Goal: Check status: Check status

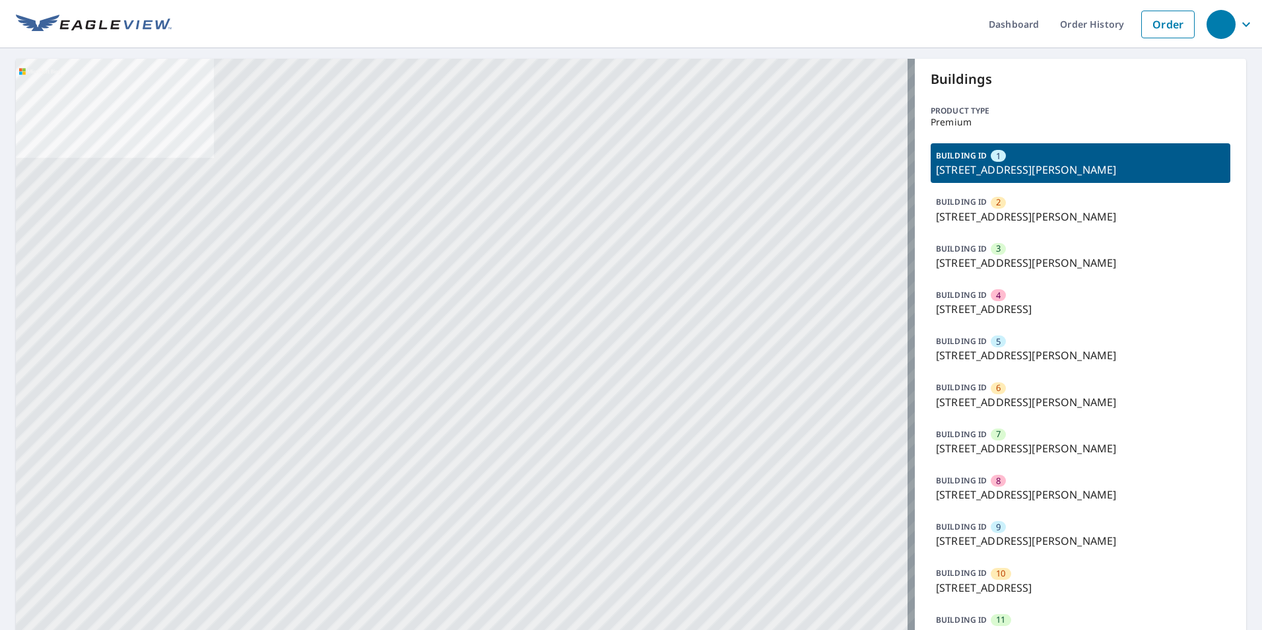
drag, startPoint x: 498, startPoint y: 271, endPoint x: 548, endPoint y: 75, distance: 201.7
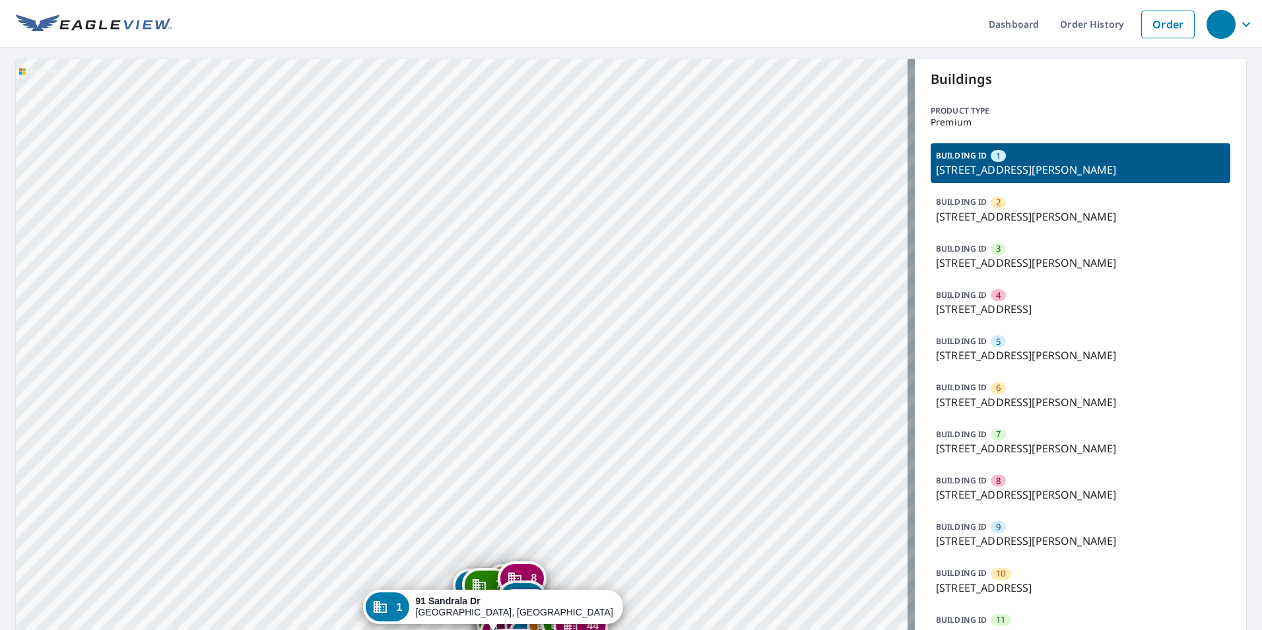
drag, startPoint x: 507, startPoint y: 183, endPoint x: 490, endPoint y: 128, distance: 57.2
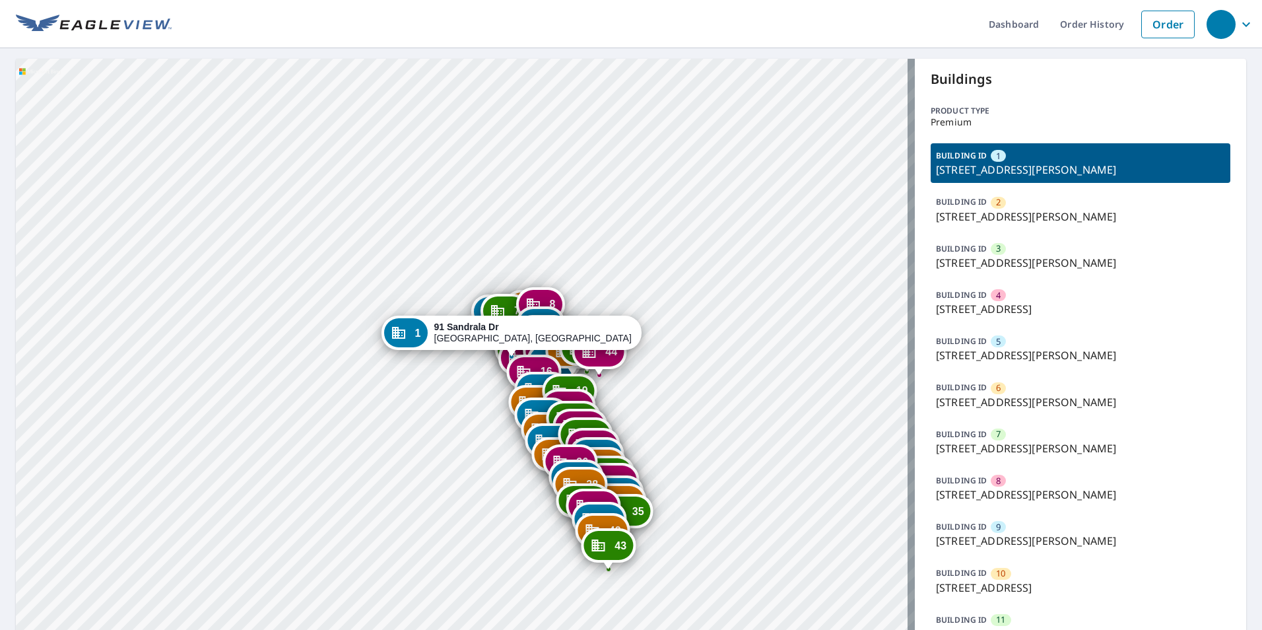
drag, startPoint x: 537, startPoint y: 314, endPoint x: 571, endPoint y: 55, distance: 261.5
click at [571, 46] on div "Dashboard Order History Order 2 91 Sandrala Dr Reynoldsburg, OH 43068 3 107 San…" at bounding box center [631, 315] width 1262 height 630
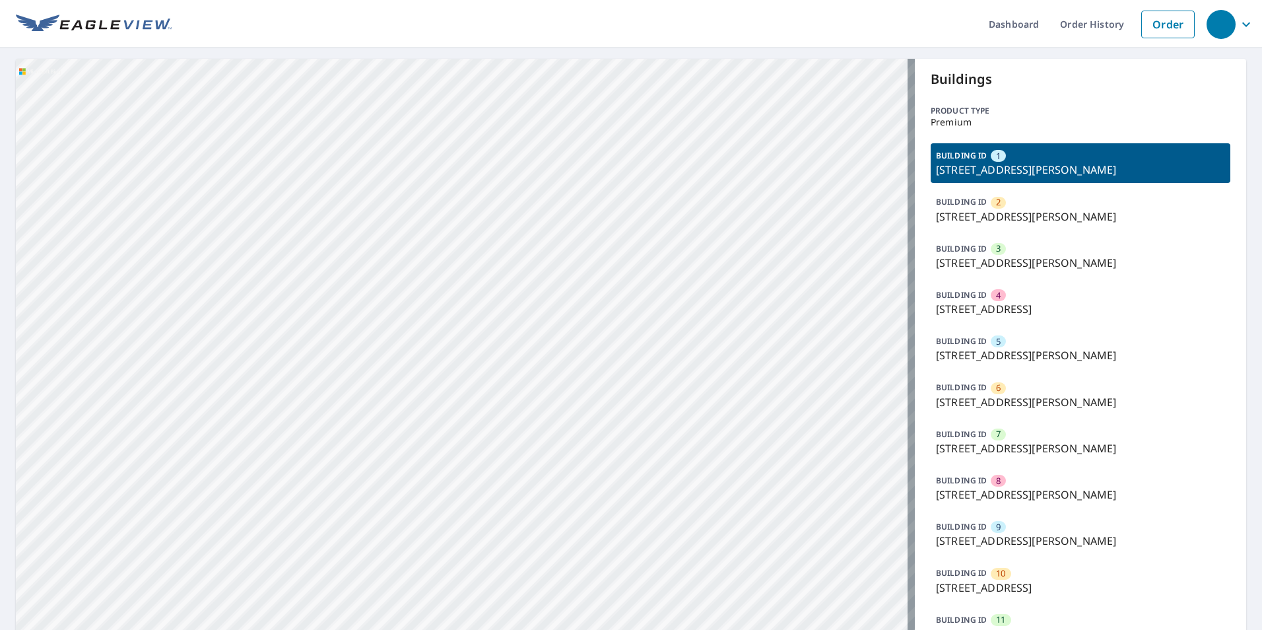
drag, startPoint x: 635, startPoint y: 463, endPoint x: 513, endPoint y: 67, distance: 413.7
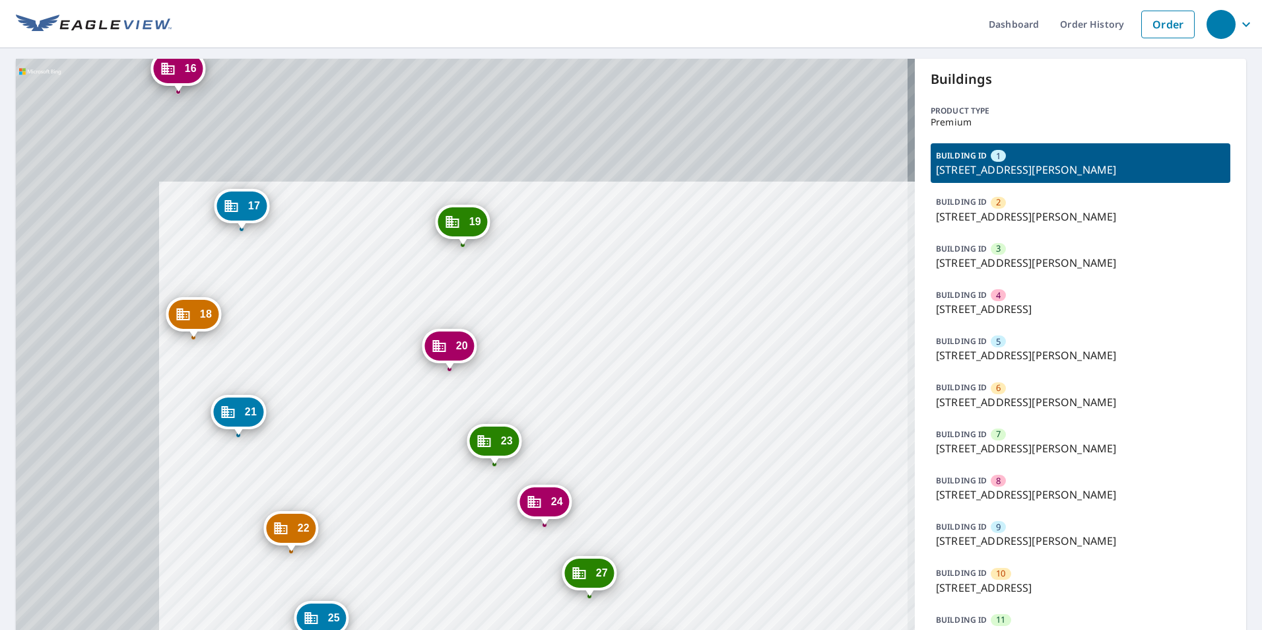
drag, startPoint x: 560, startPoint y: 332, endPoint x: 602, endPoint y: 342, distance: 42.9
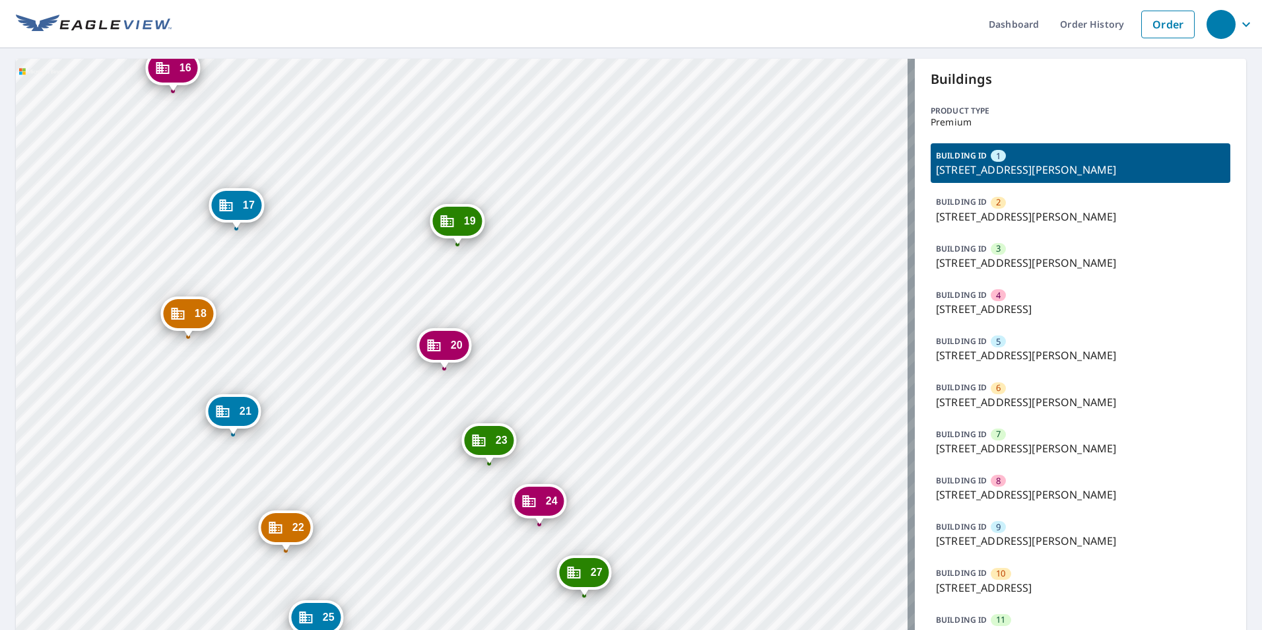
drag, startPoint x: 520, startPoint y: 205, endPoint x: 504, endPoint y: 244, distance: 42.0
drag, startPoint x: 504, startPoint y: 244, endPoint x: 404, endPoint y: 158, distance: 132.0
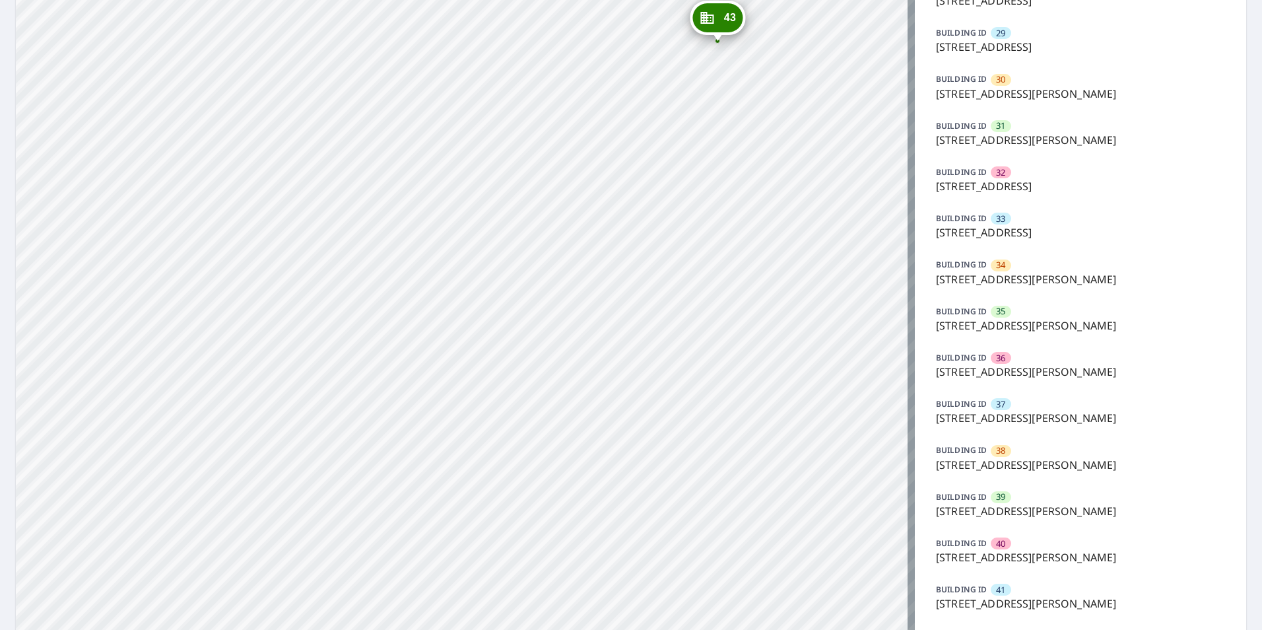
scroll to position [1522, 0]
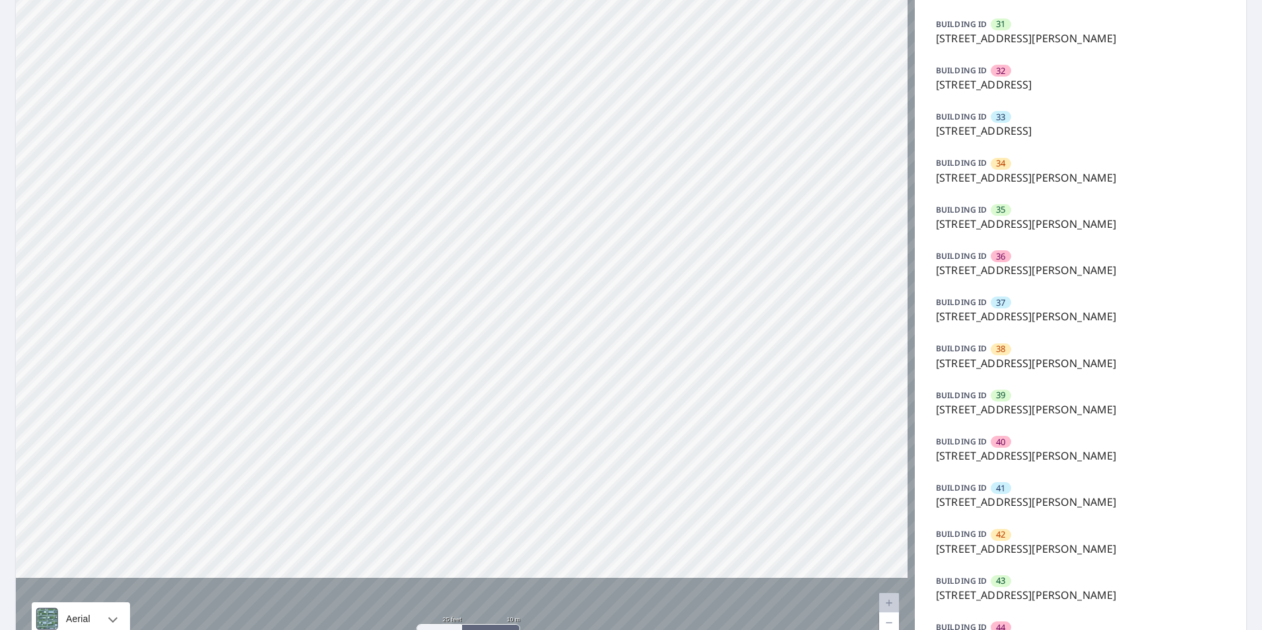
click at [952, 342] on p "BUILDING ID" at bounding box center [961, 347] width 51 height 11
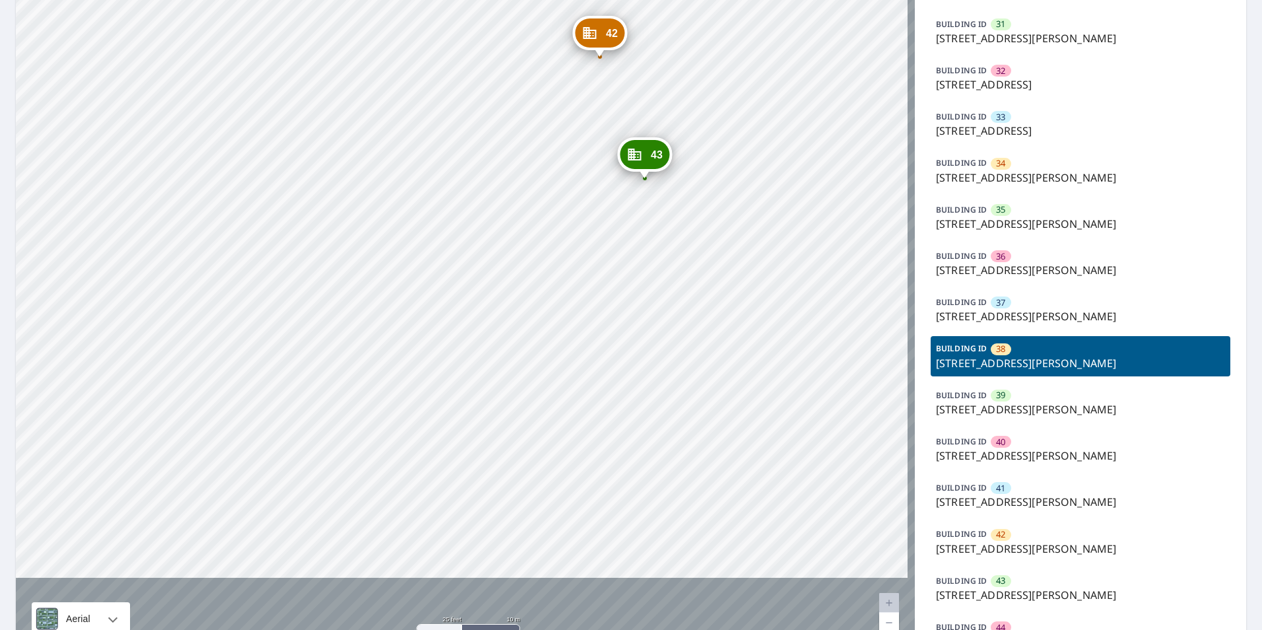
drag, startPoint x: 707, startPoint y: 284, endPoint x: 695, endPoint y: 345, distance: 62.0
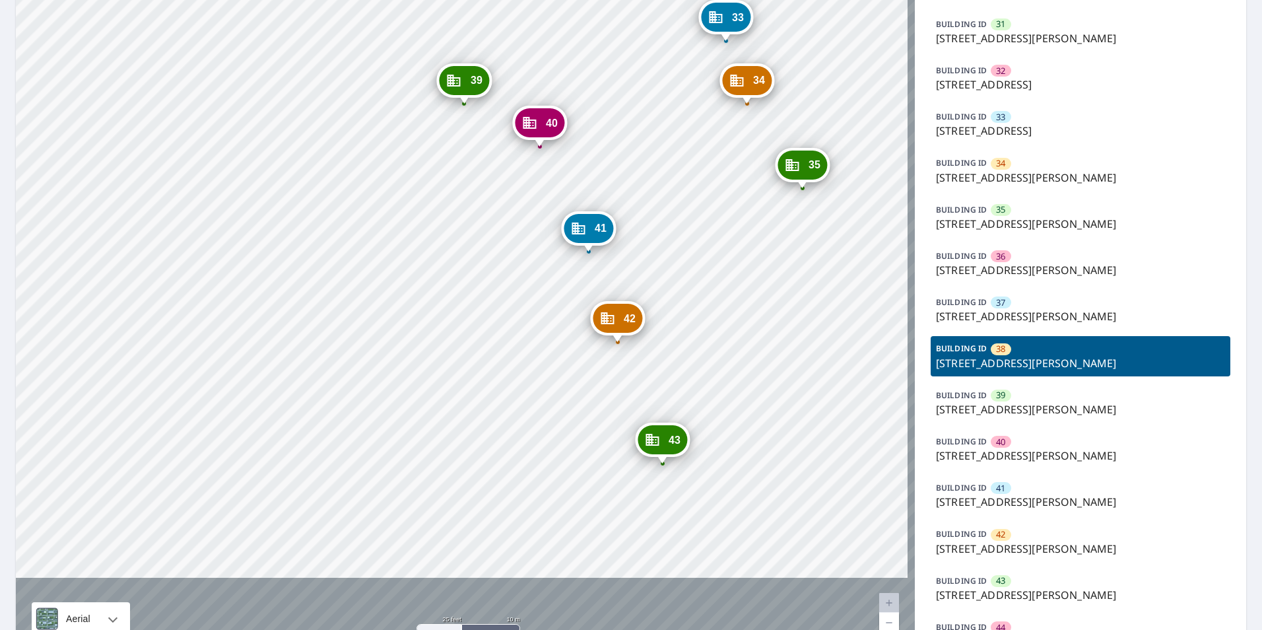
drag, startPoint x: 665, startPoint y: 170, endPoint x: 671, endPoint y: 267, distance: 97.2
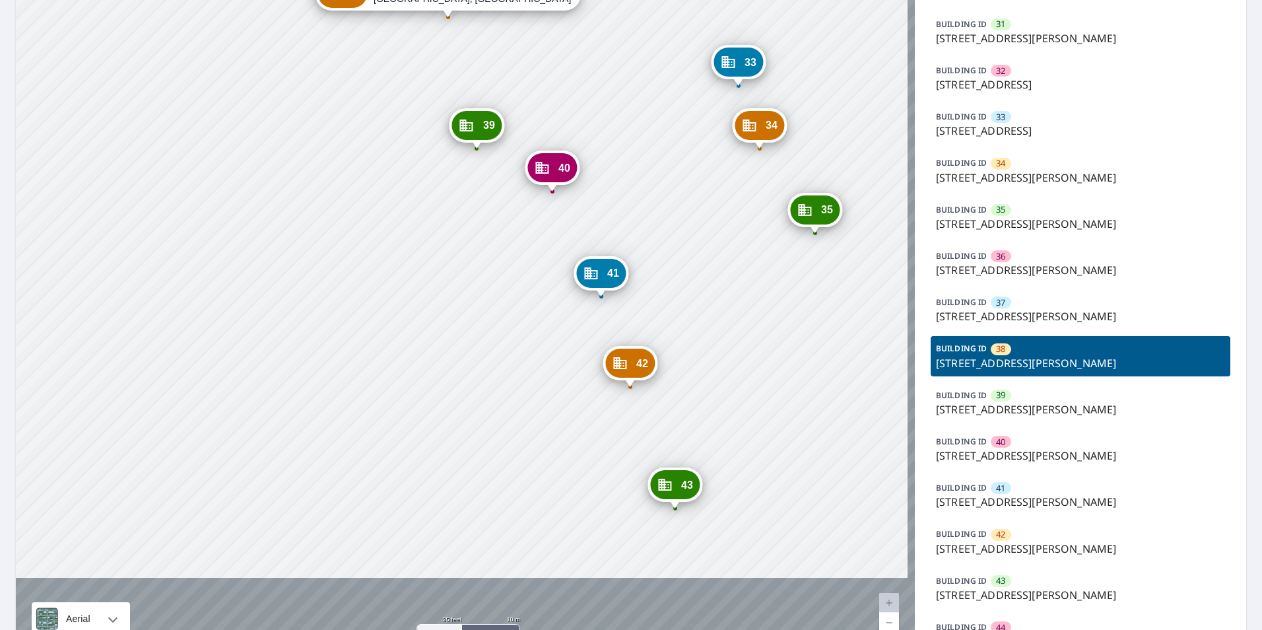
drag, startPoint x: 669, startPoint y: 258, endPoint x: 687, endPoint y: 366, distance: 109.7
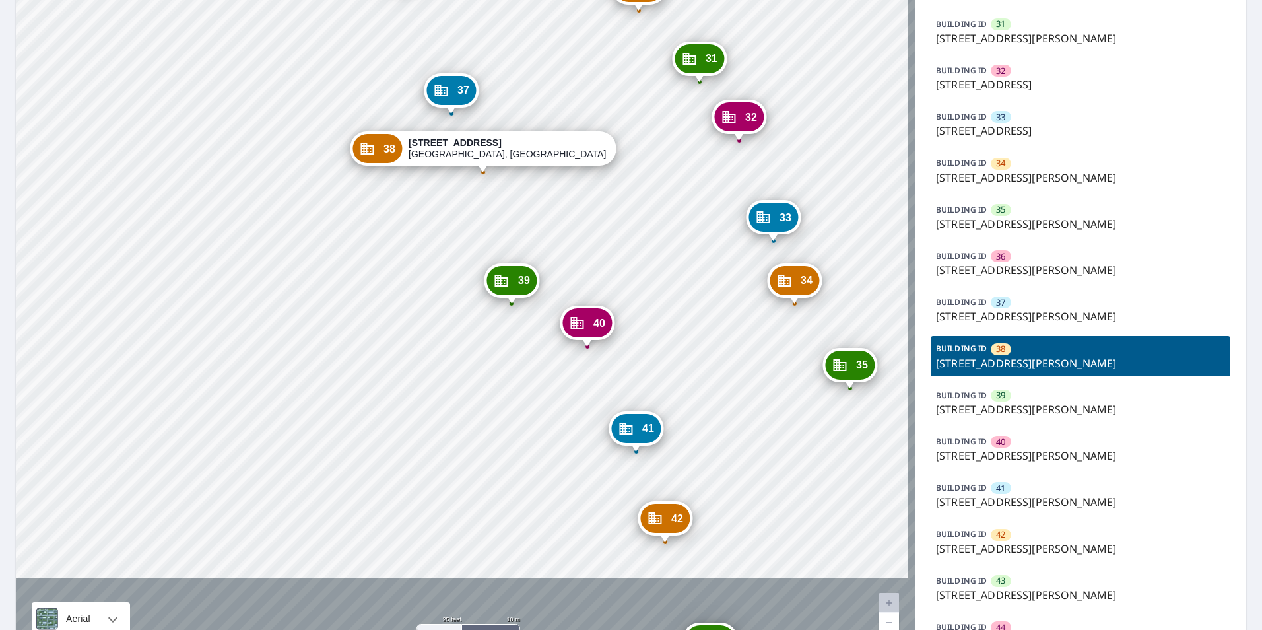
drag, startPoint x: 490, startPoint y: 175, endPoint x: 514, endPoint y: 231, distance: 60.9
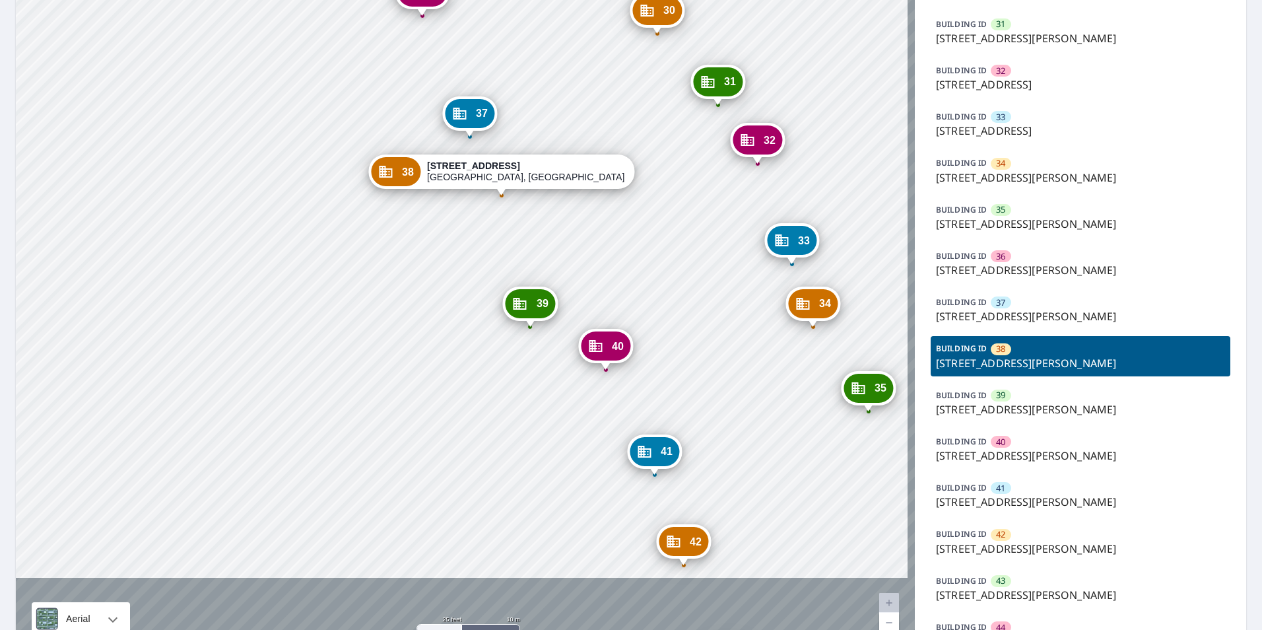
click at [500, 174] on div "203 Sandrala Dr Reynoldsburg, OH 43068" at bounding box center [526, 171] width 198 height 22
drag, startPoint x: 500, startPoint y: 174, endPoint x: 321, endPoint y: 69, distance: 207.0
